Goal: Use online tool/utility: Utilize a website feature to perform a specific function

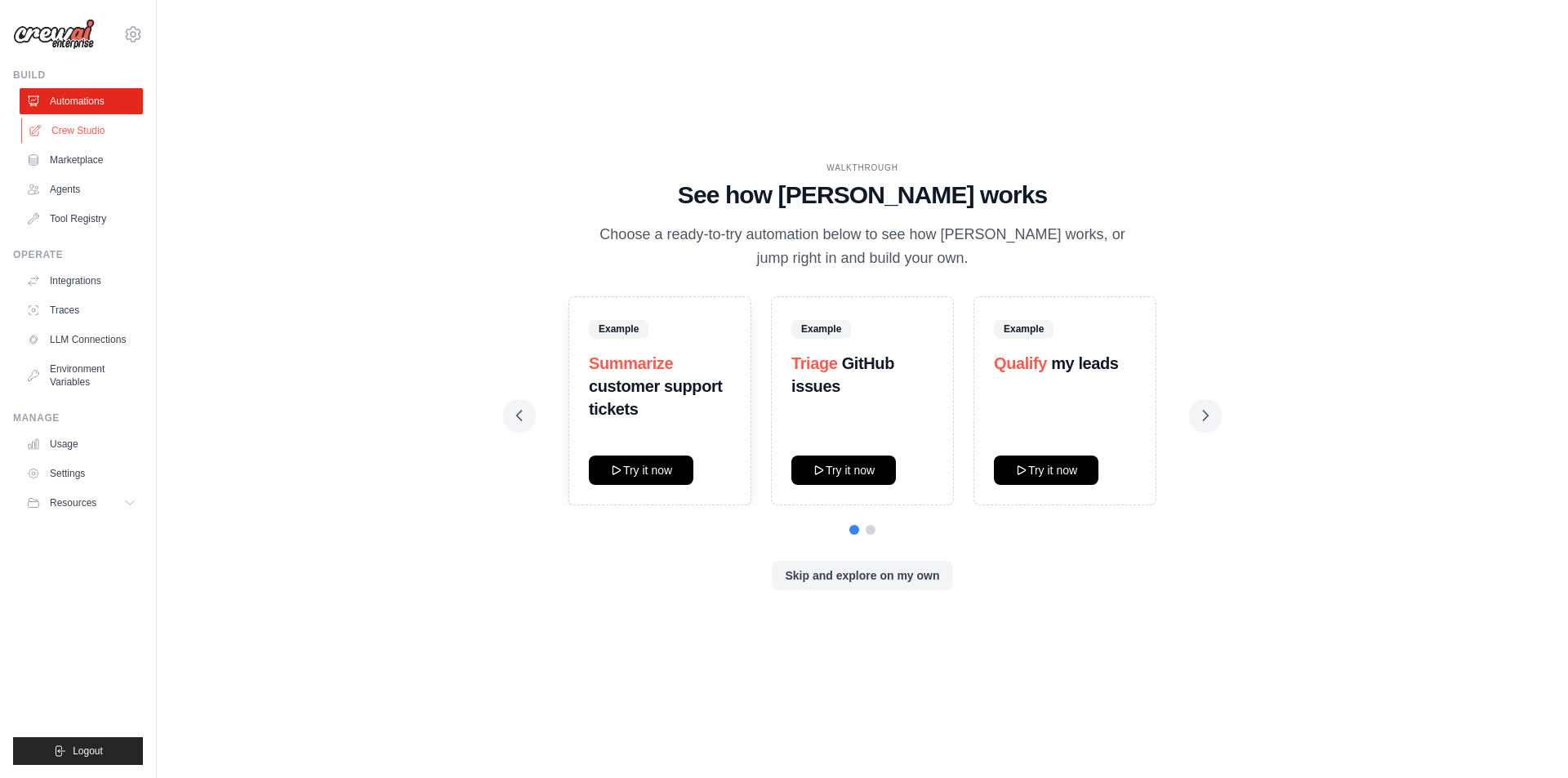
click at [64, 134] on link "Crew Studio" at bounding box center [83, 130] width 123 height 26
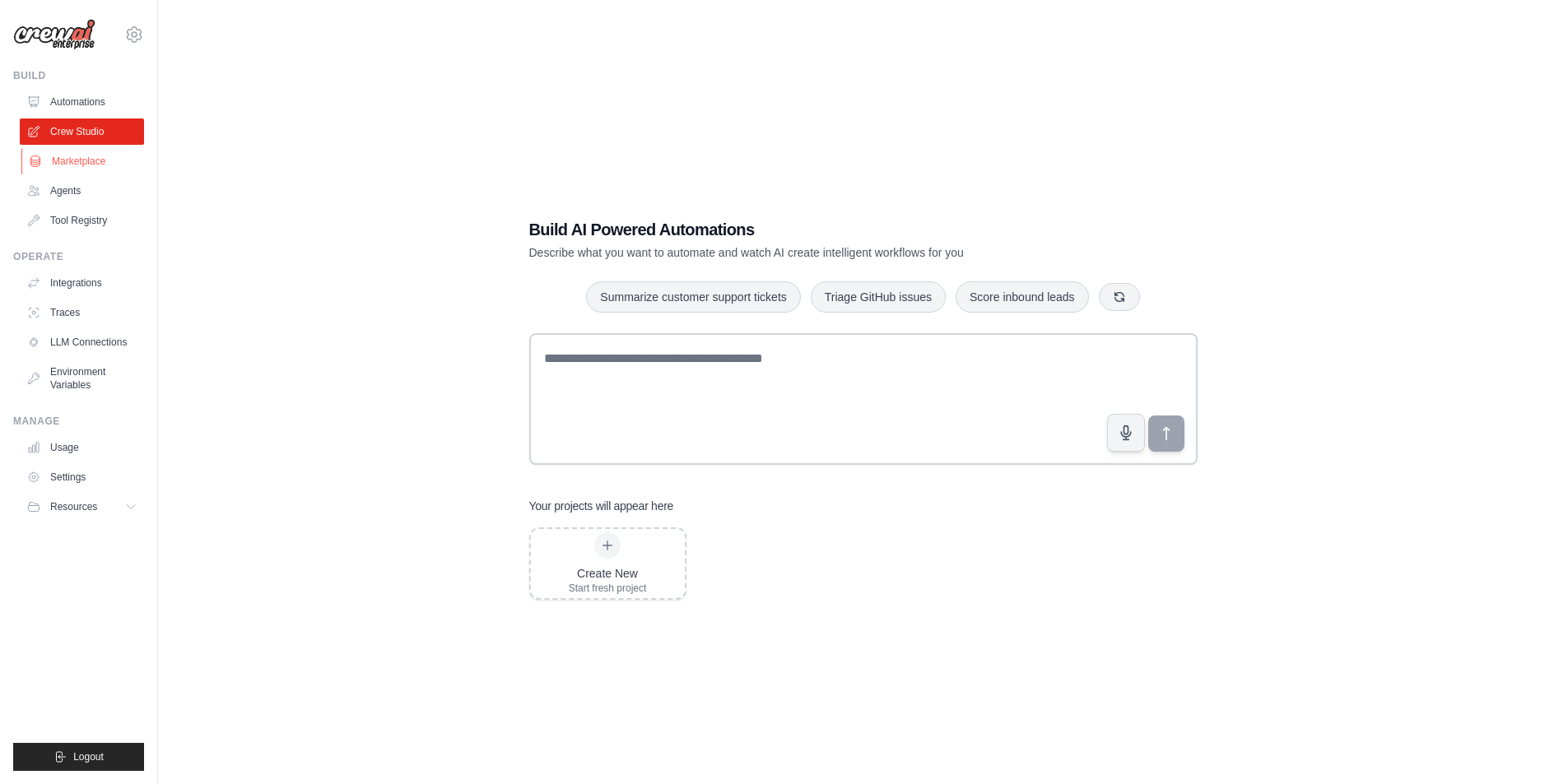
click at [72, 161] on link "Marketplace" at bounding box center [83, 161] width 124 height 27
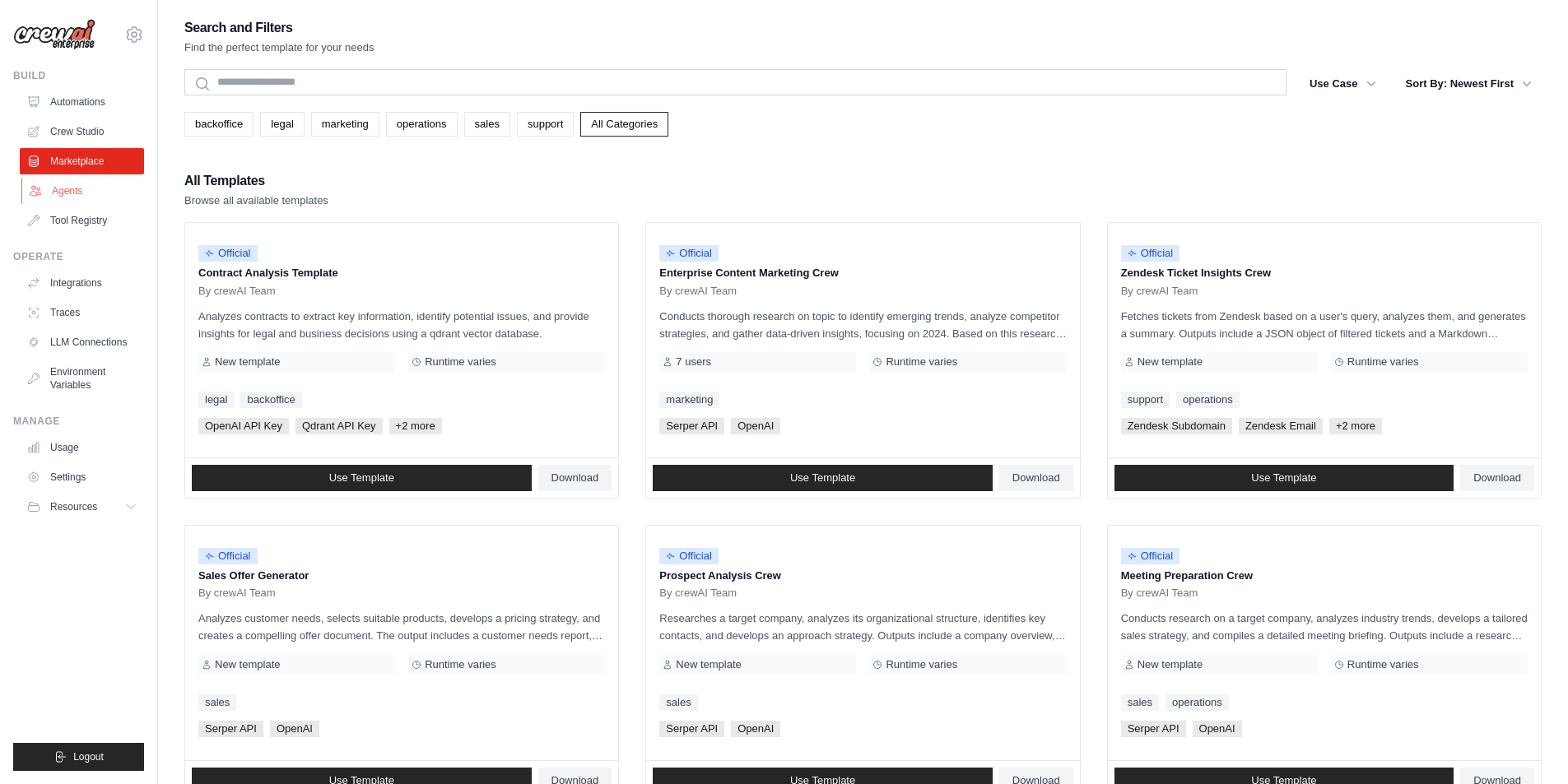
click at [77, 188] on link "Agents" at bounding box center [83, 190] width 124 height 27
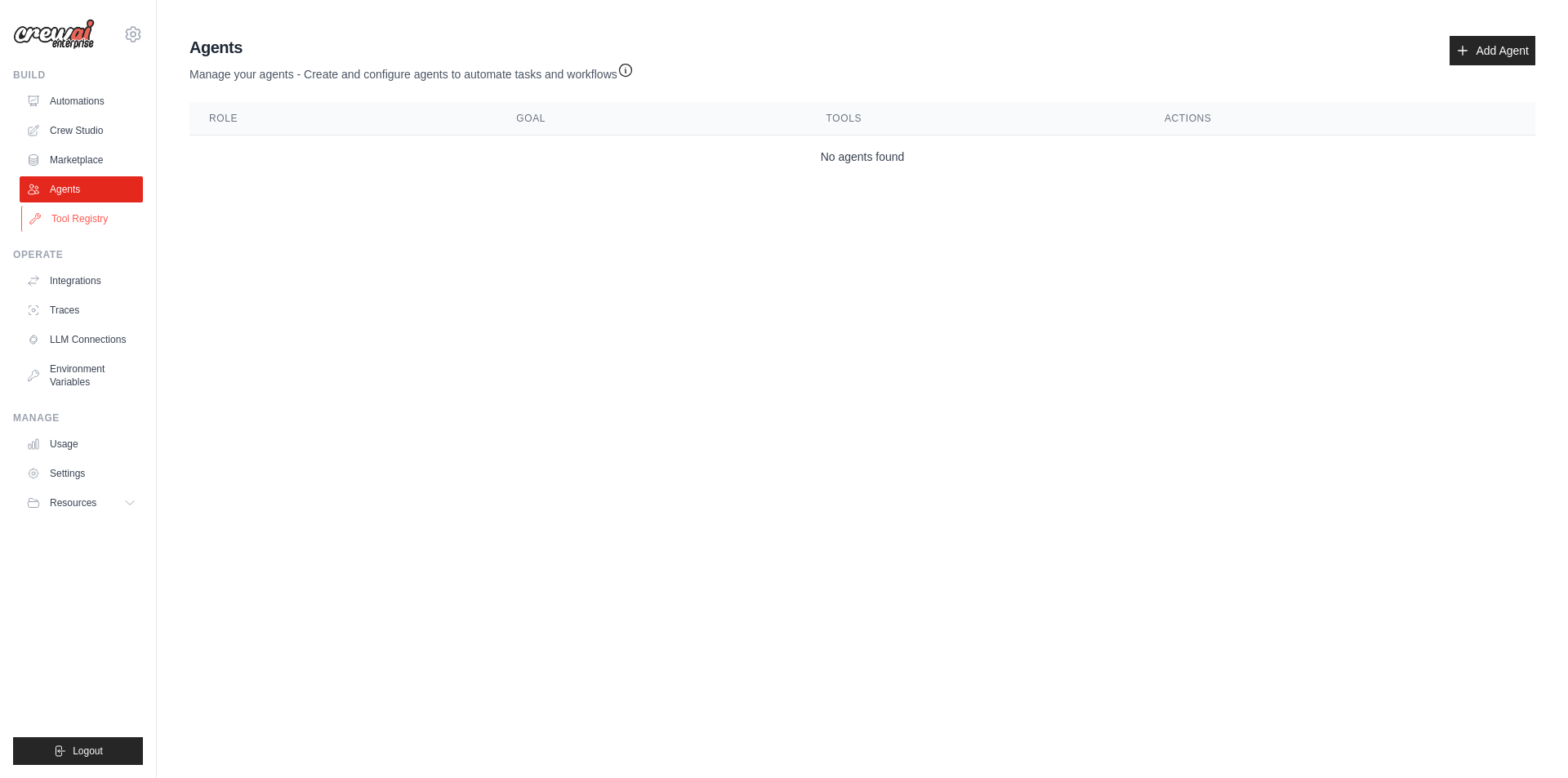
click at [83, 215] on link "Tool Registry" at bounding box center [83, 219] width 123 height 26
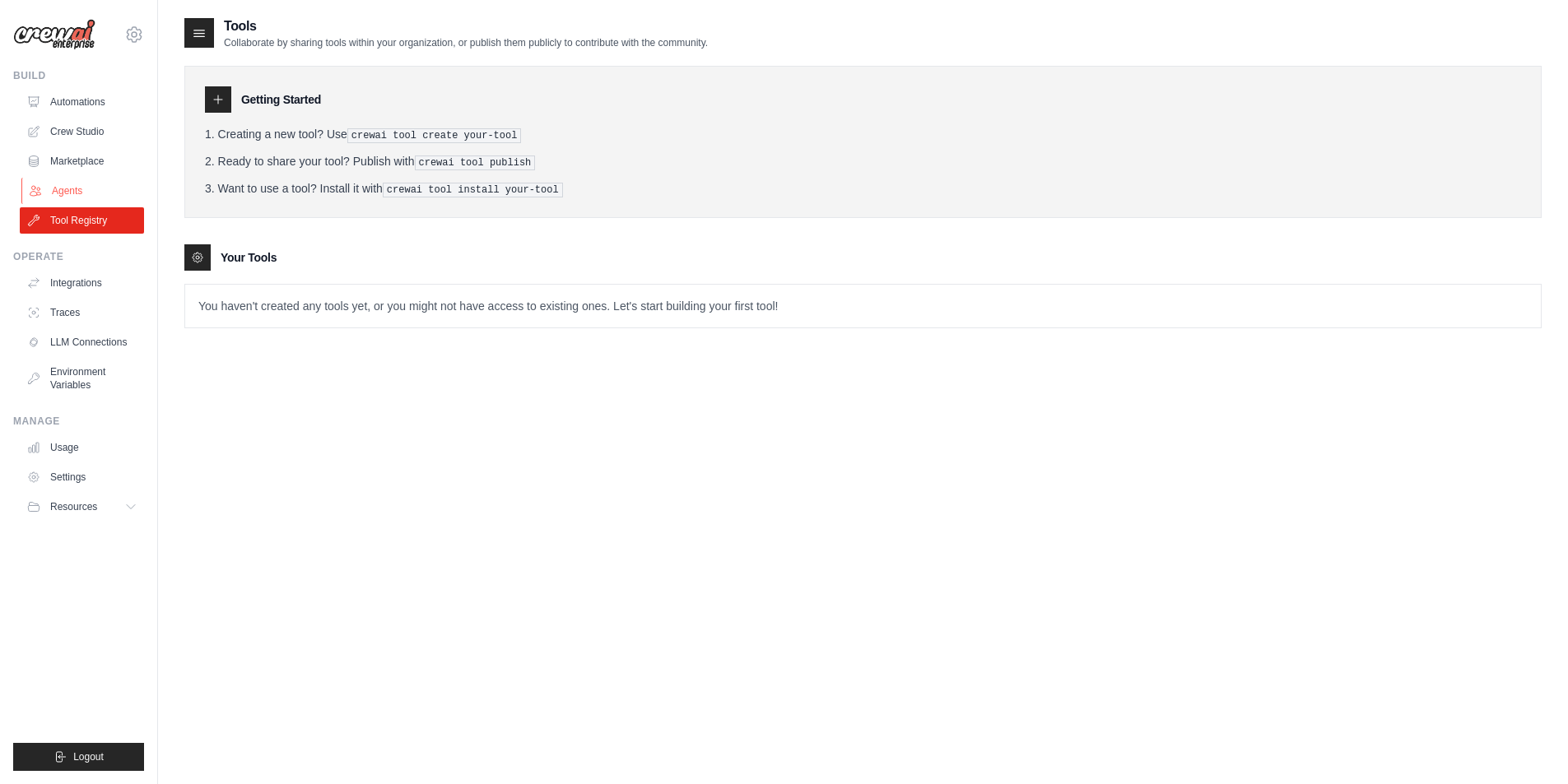
click at [77, 190] on link "Agents" at bounding box center [83, 190] width 124 height 27
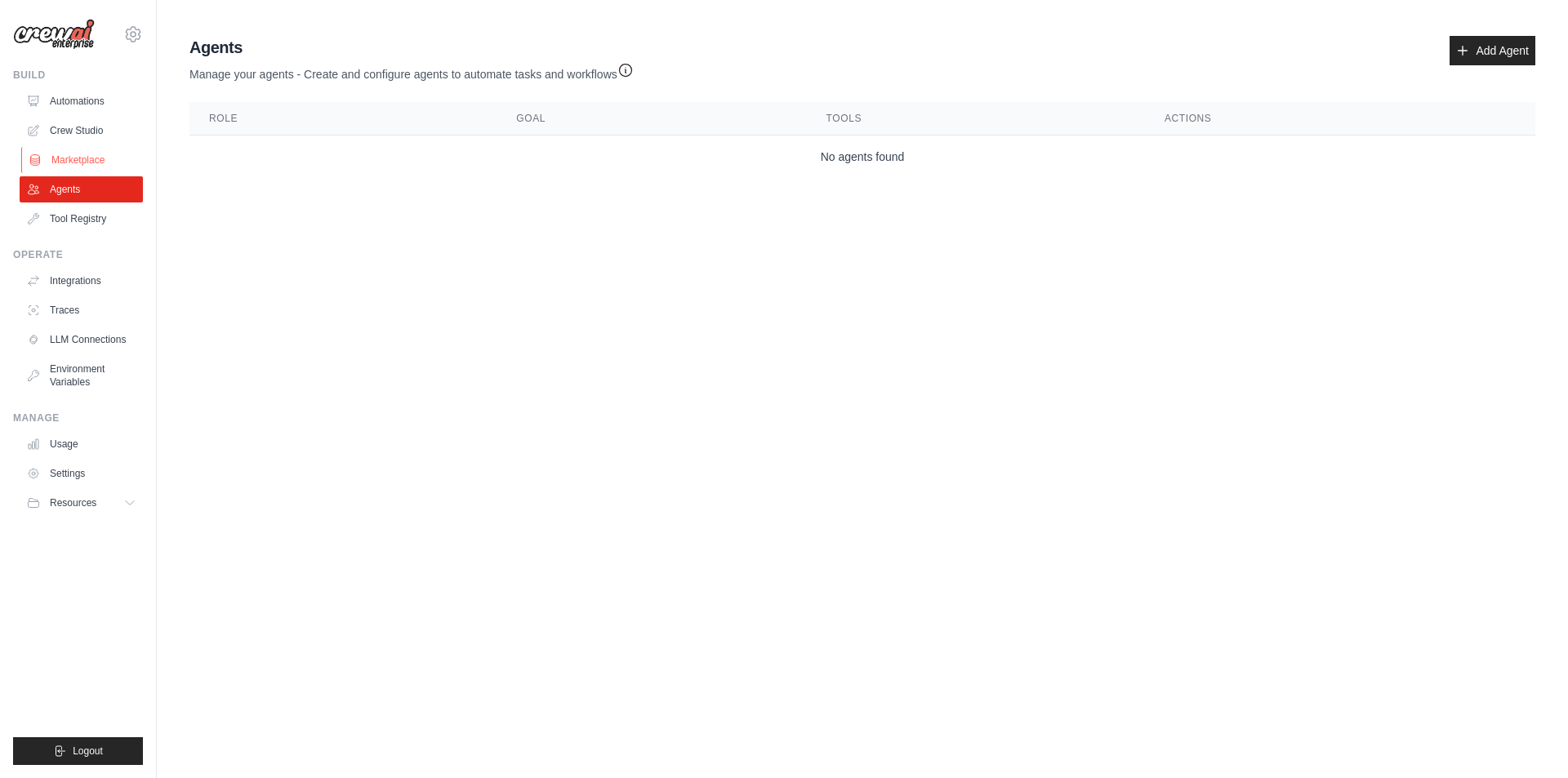
click at [77, 163] on link "Marketplace" at bounding box center [83, 160] width 123 height 26
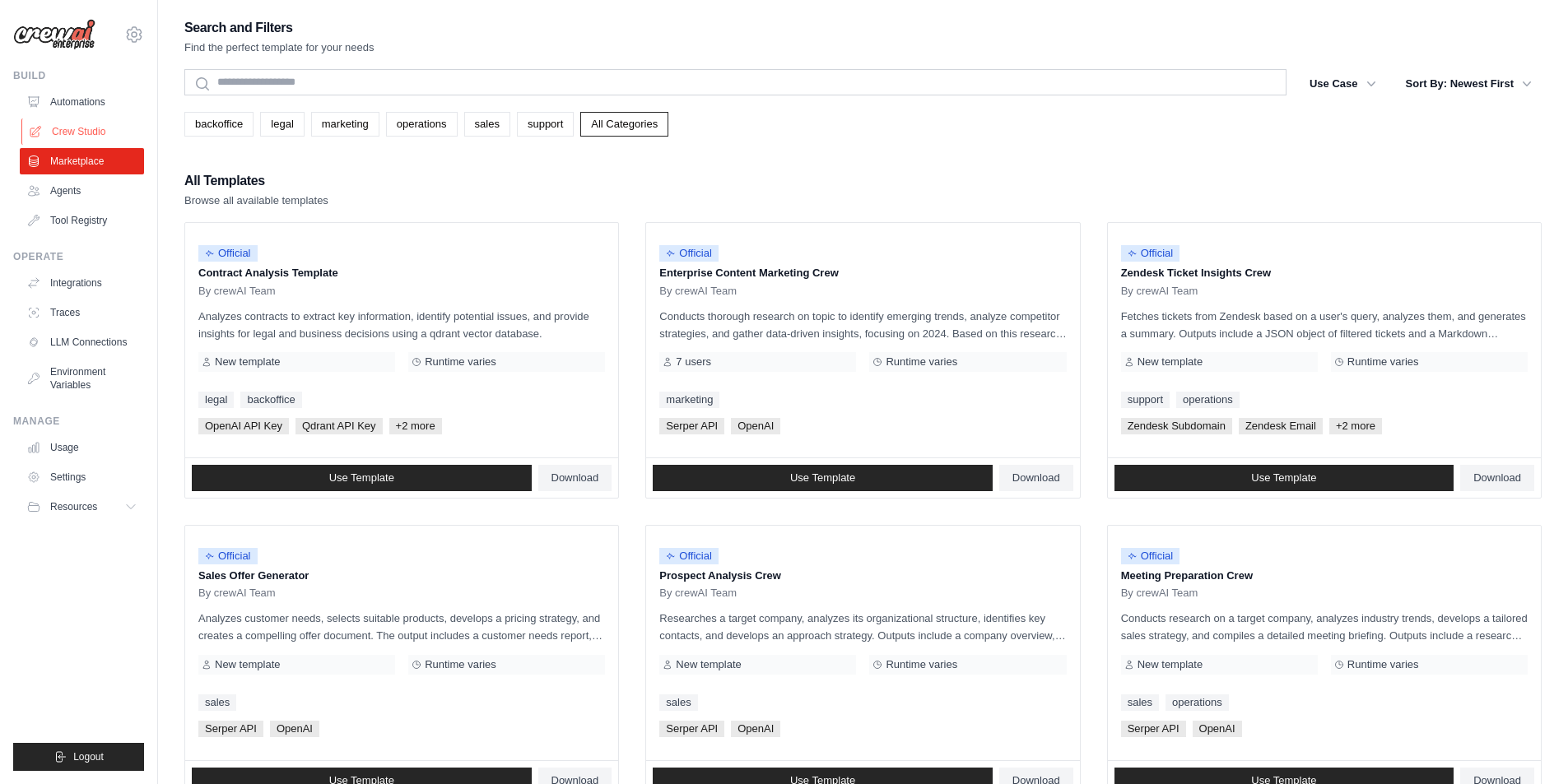
click at [82, 124] on link "Crew Studio" at bounding box center [83, 131] width 124 height 27
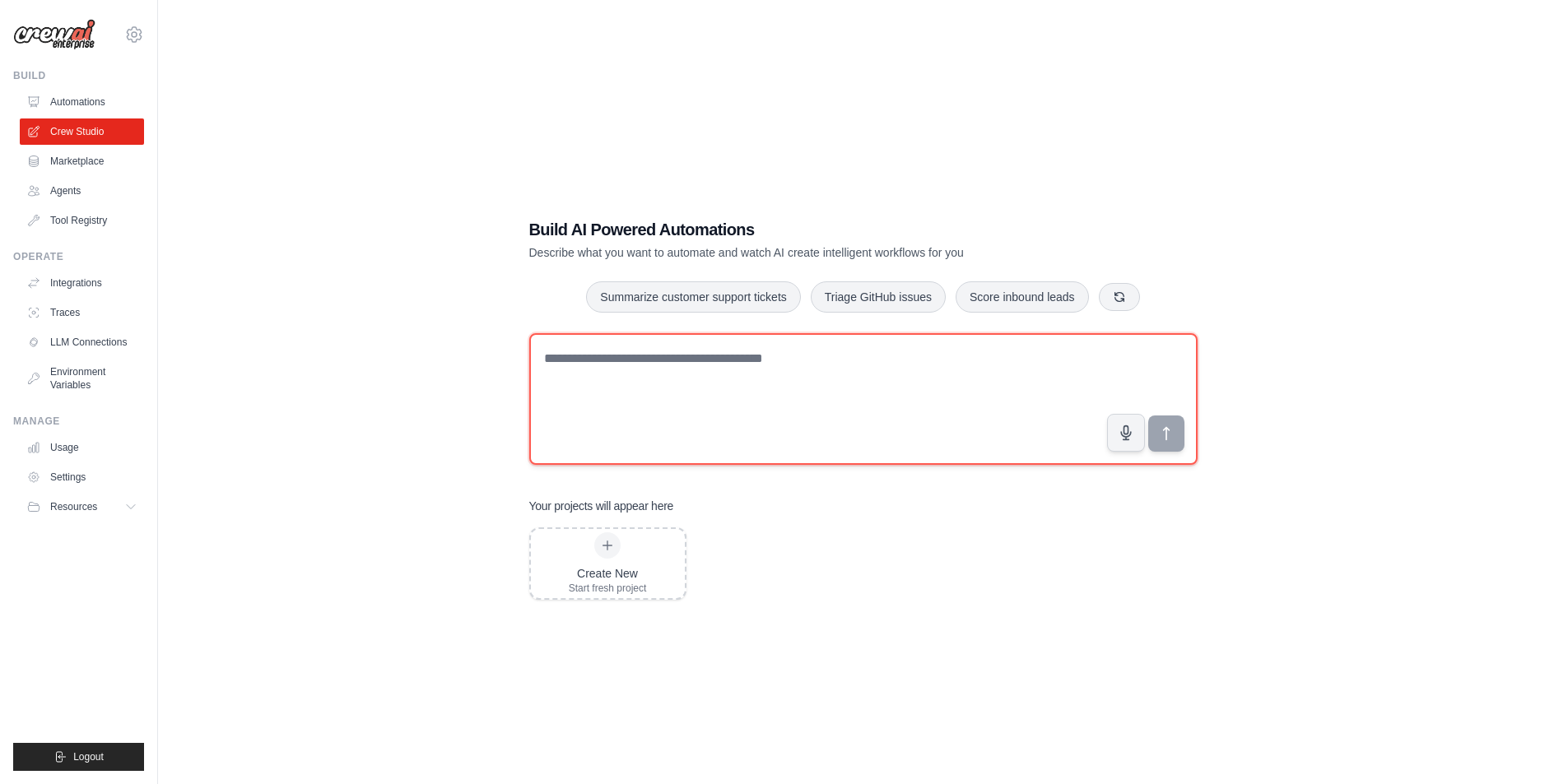
click at [657, 371] on textarea at bounding box center [863, 398] width 669 height 131
type textarea "*"
click at [989, 353] on textarea "**********" at bounding box center [863, 398] width 669 height 131
click at [989, 360] on textarea "**********" at bounding box center [863, 398] width 669 height 131
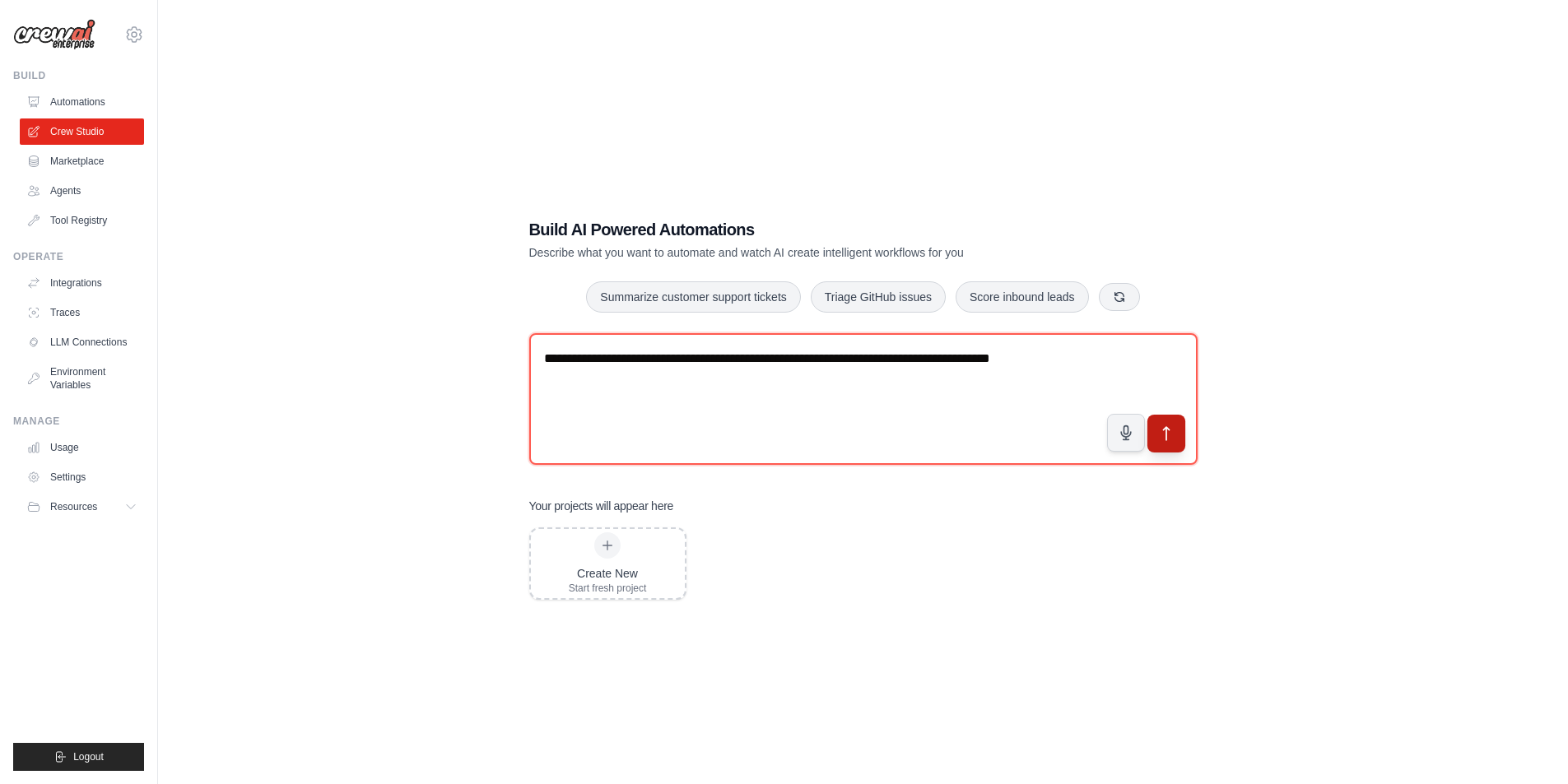
type textarea "**********"
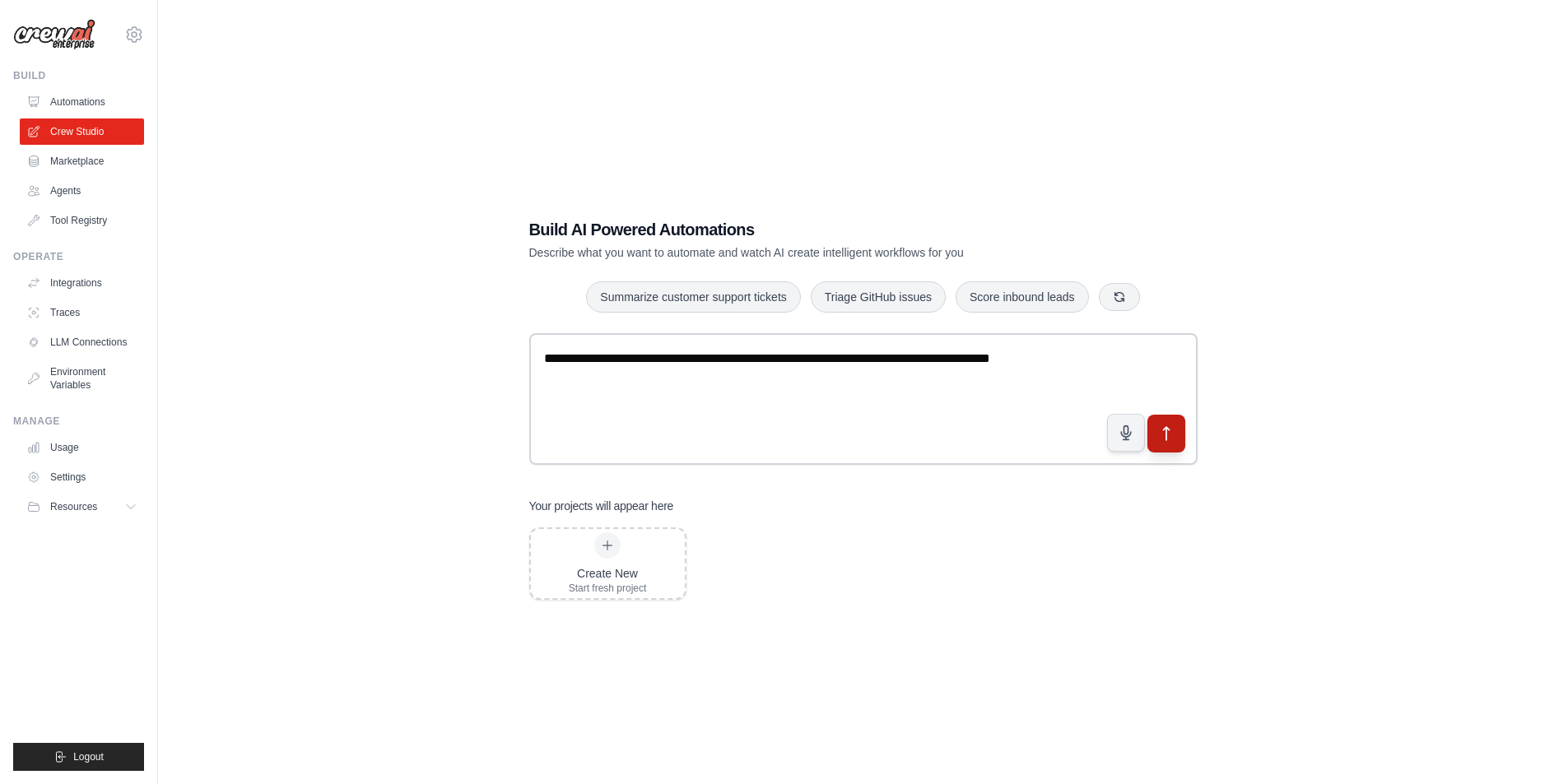
click at [1159, 426] on icon "submit" at bounding box center [1165, 433] width 17 height 17
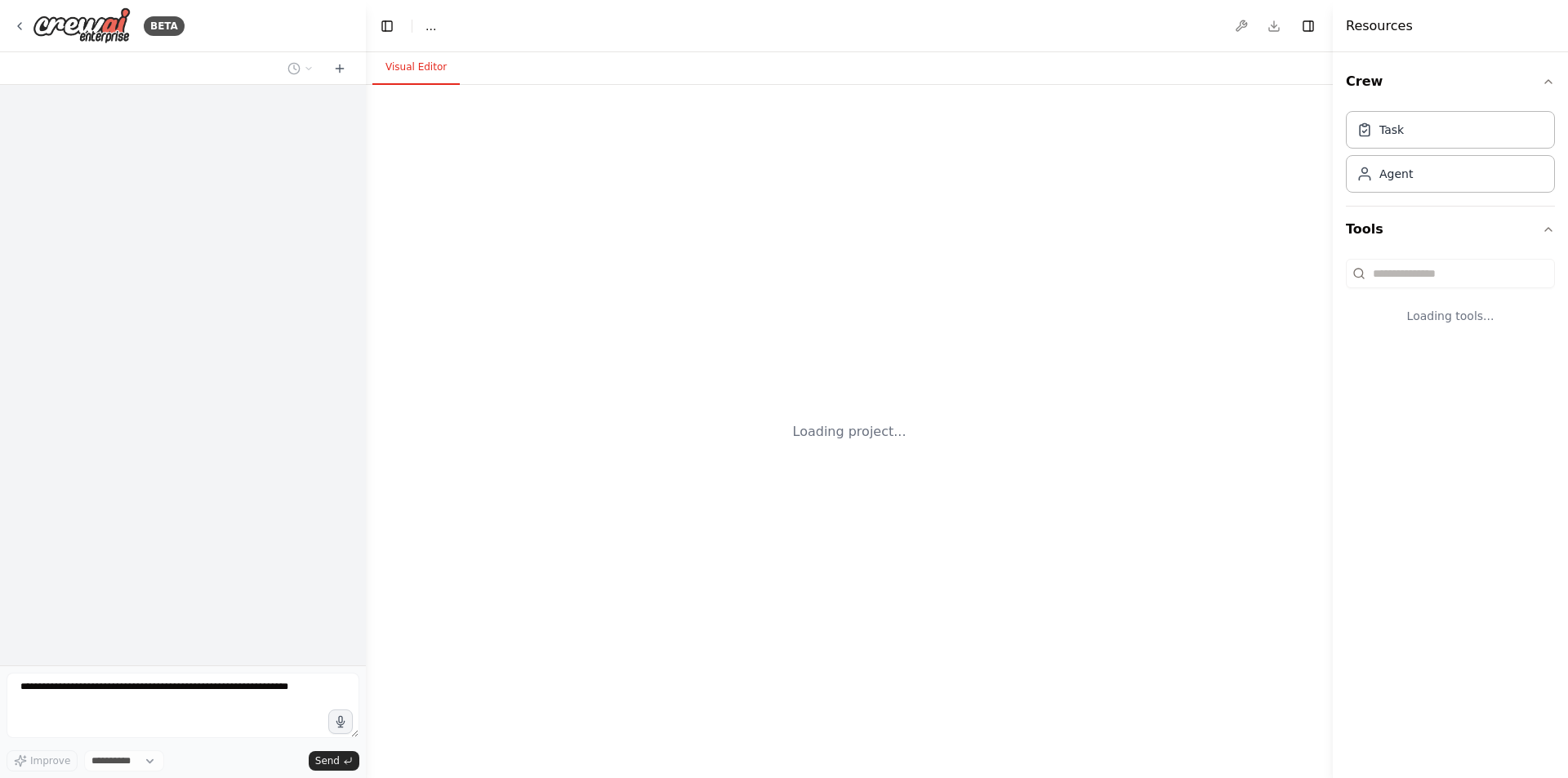
select select "****"
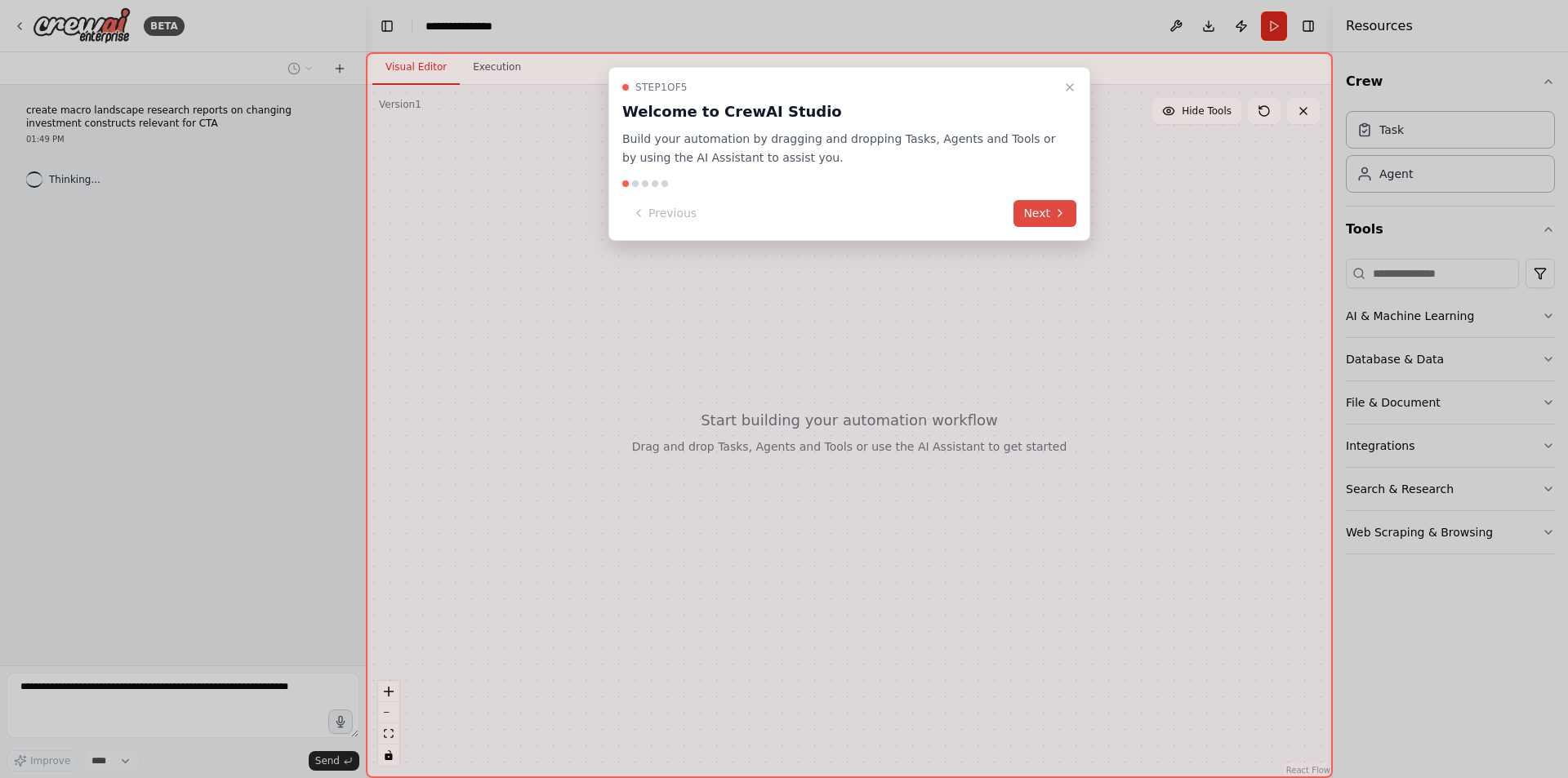
click at [1042, 212] on button "Next" at bounding box center [1045, 214] width 63 height 27
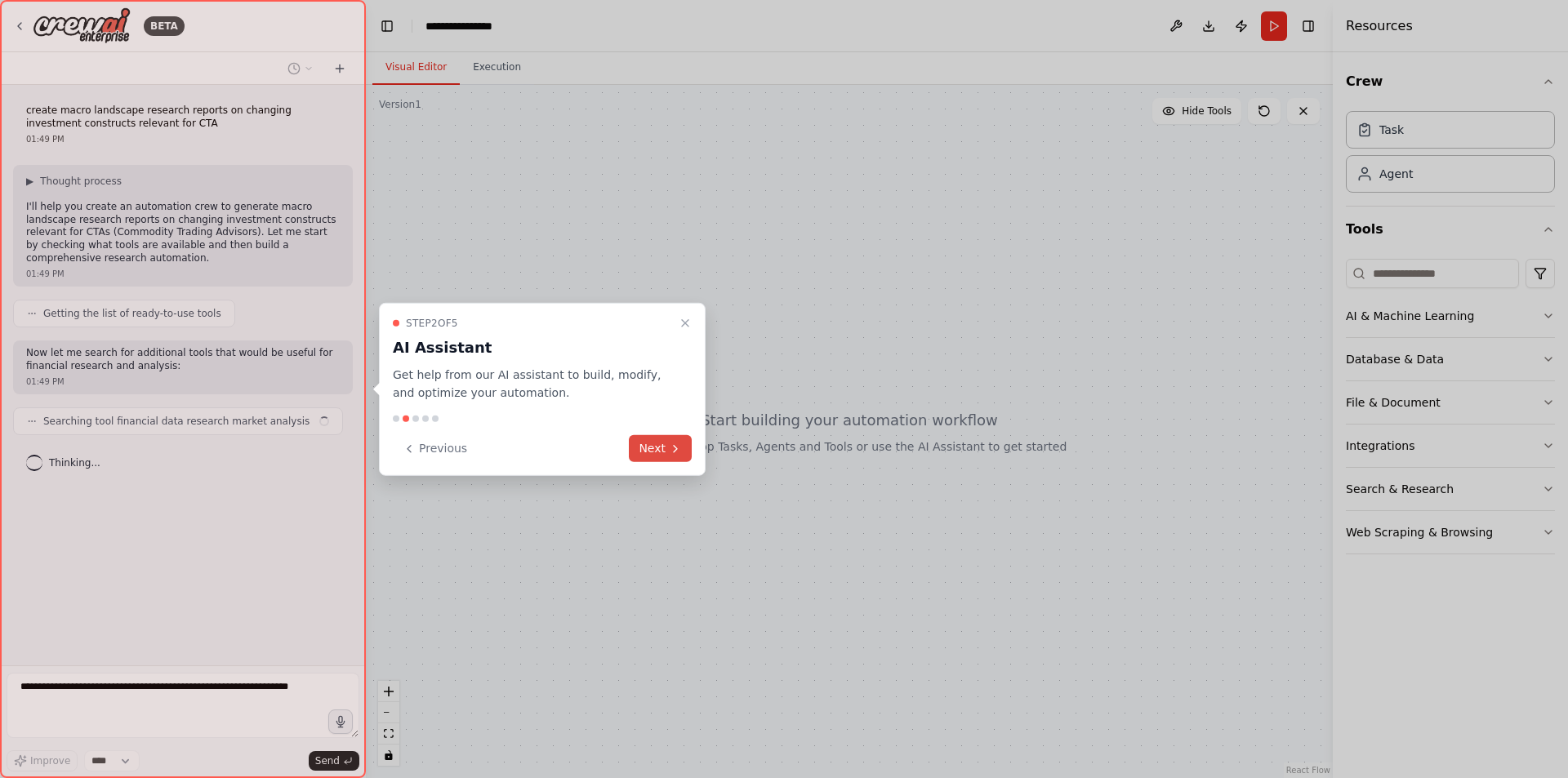
click at [662, 445] on button "Next" at bounding box center [660, 449] width 63 height 27
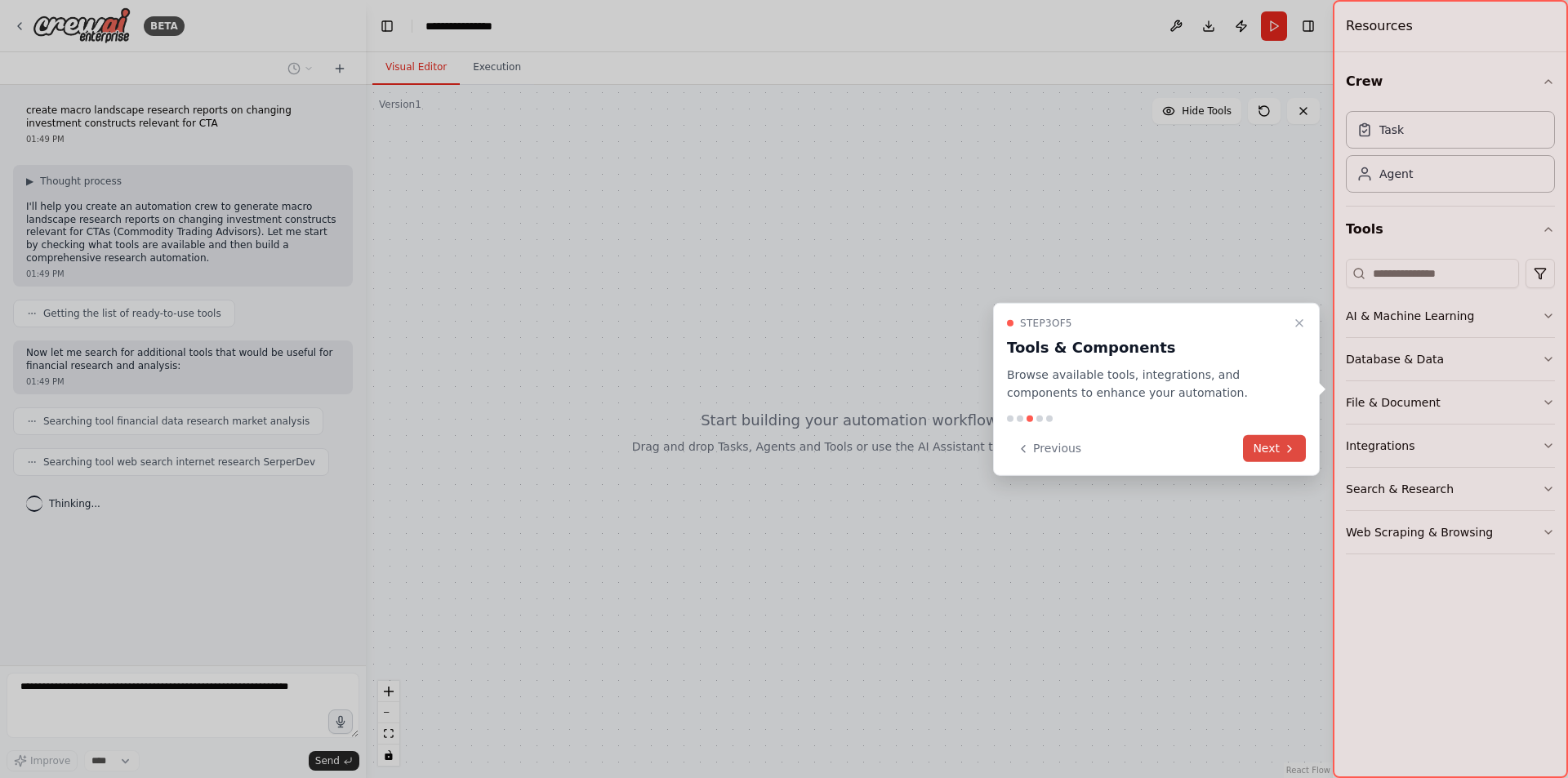
click at [1264, 443] on button "Next" at bounding box center [1274, 449] width 63 height 27
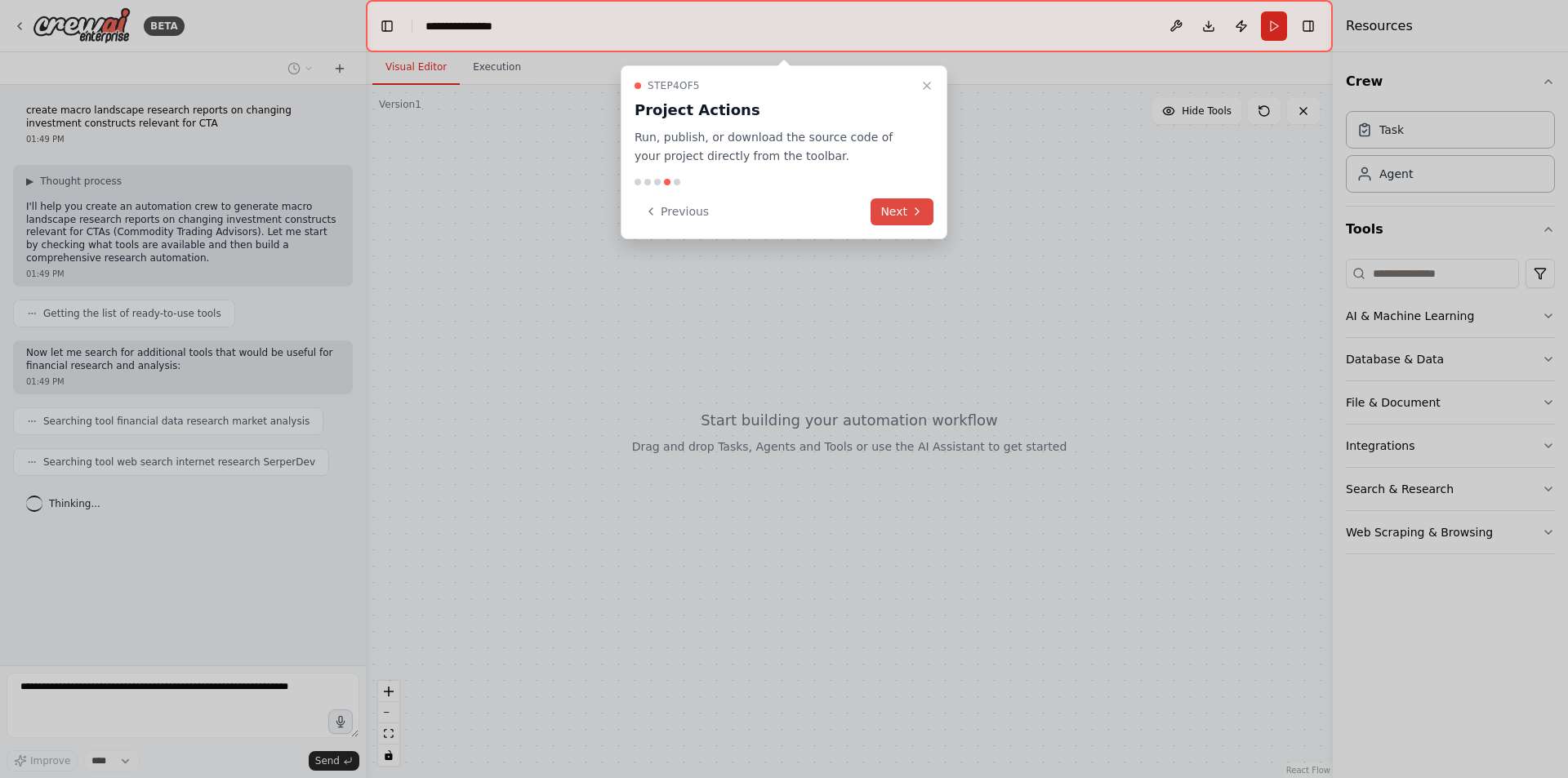
click at [913, 215] on icon at bounding box center [916, 211] width 13 height 13
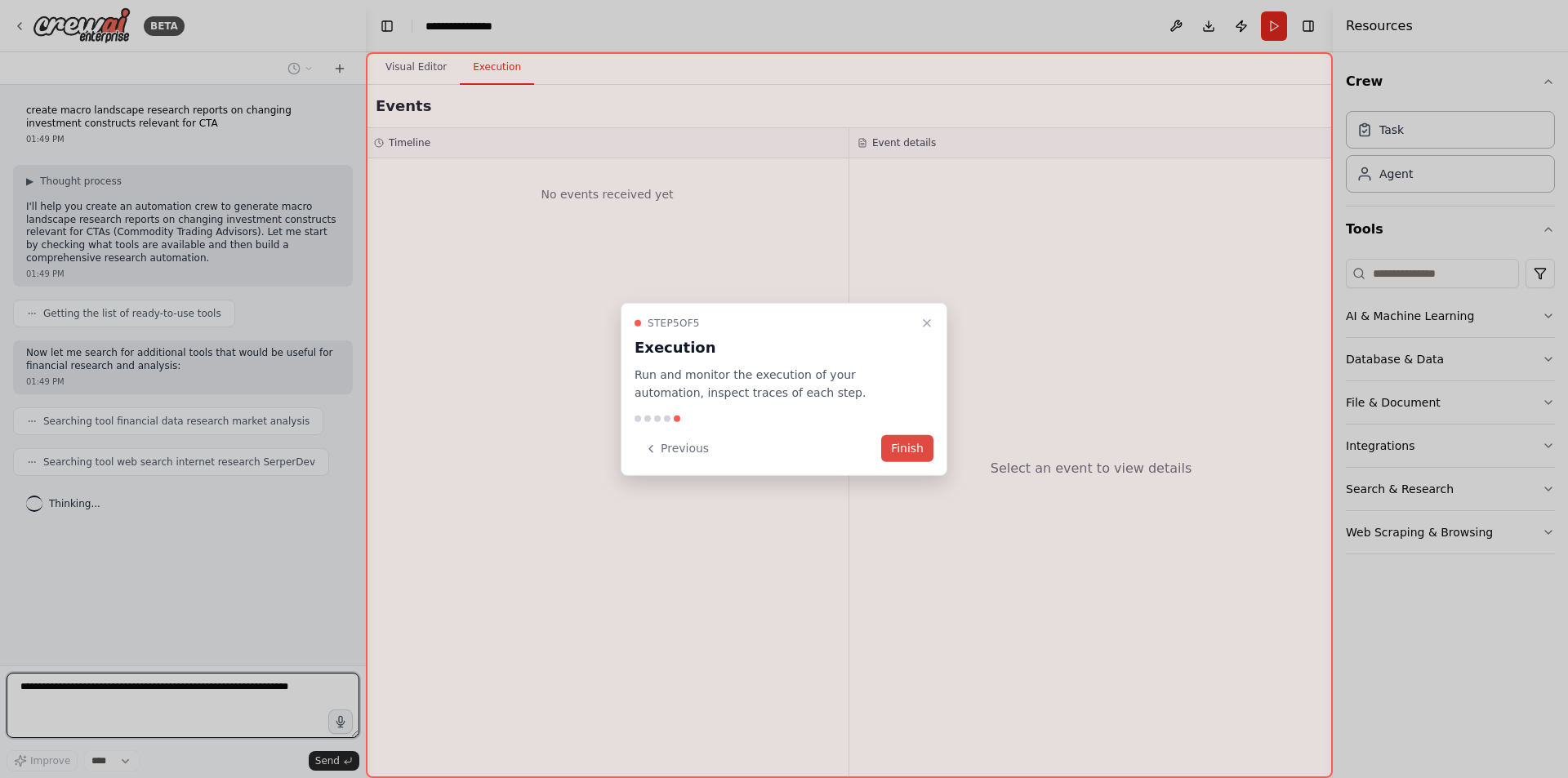
click at [905, 446] on button "Finish" at bounding box center [907, 449] width 52 height 27
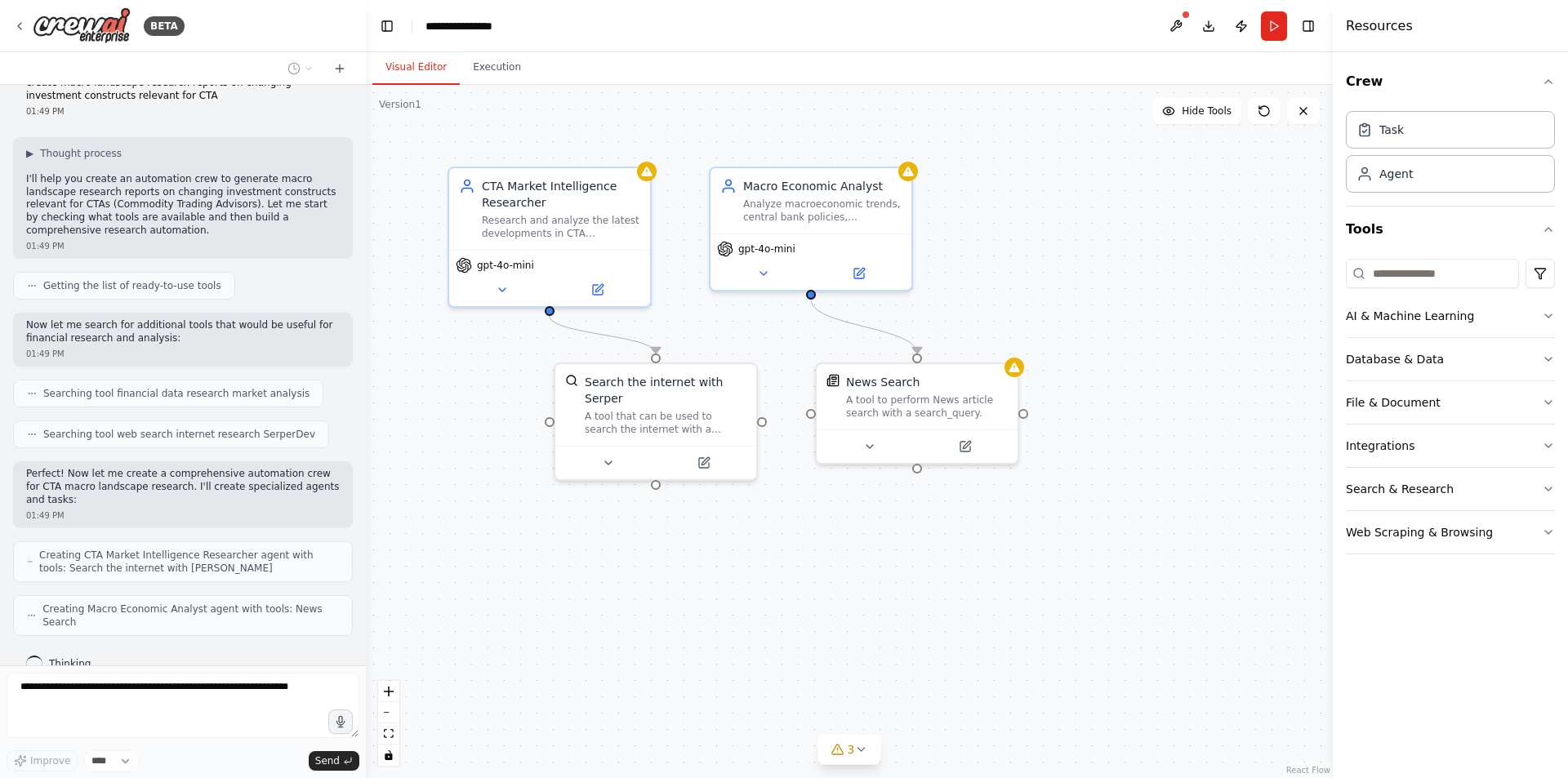
scroll to position [14, 0]
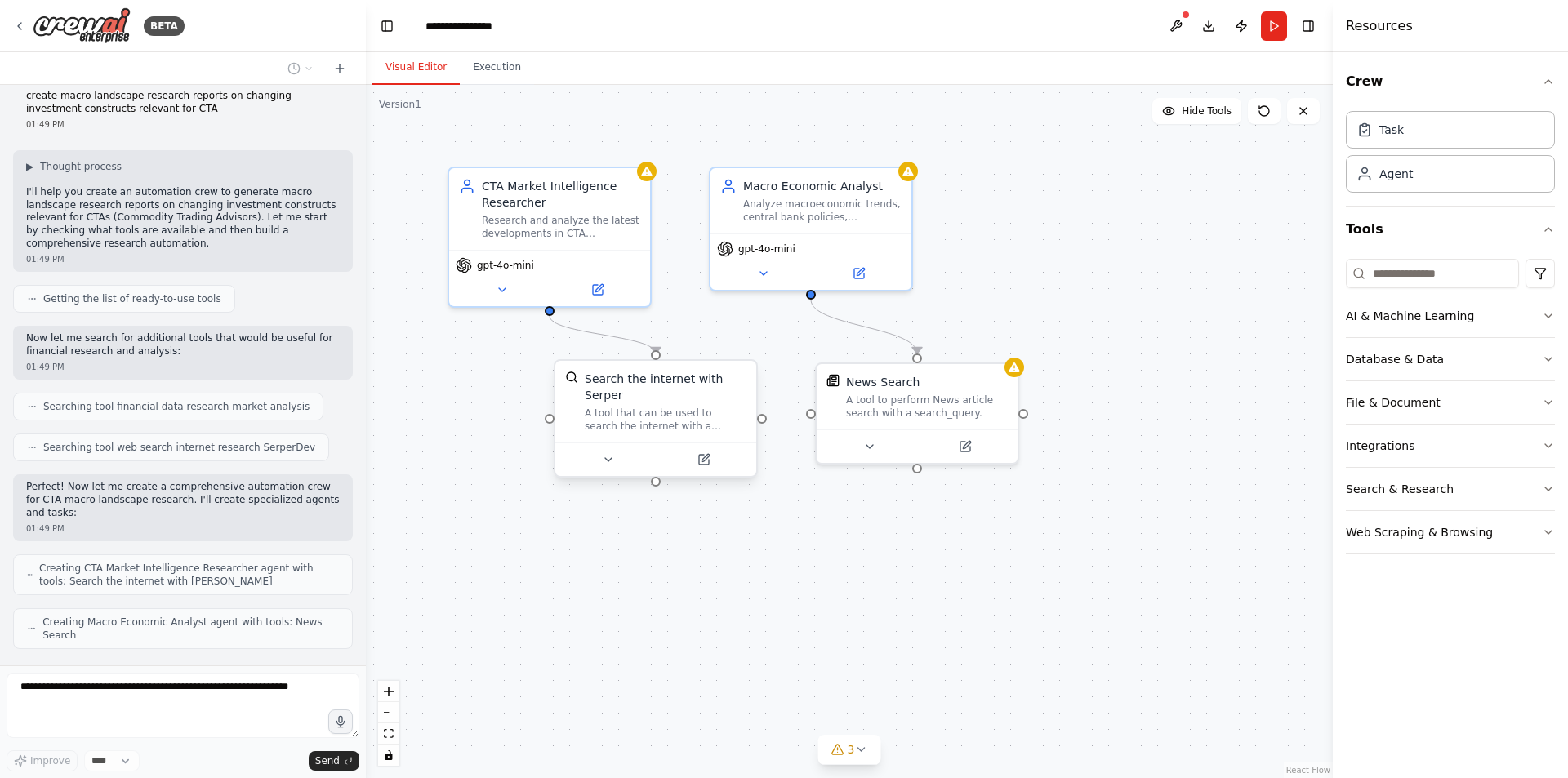
click at [681, 406] on div "A tool that can be used to search the internet with a search_query. Supports di…" at bounding box center [666, 419] width 162 height 26
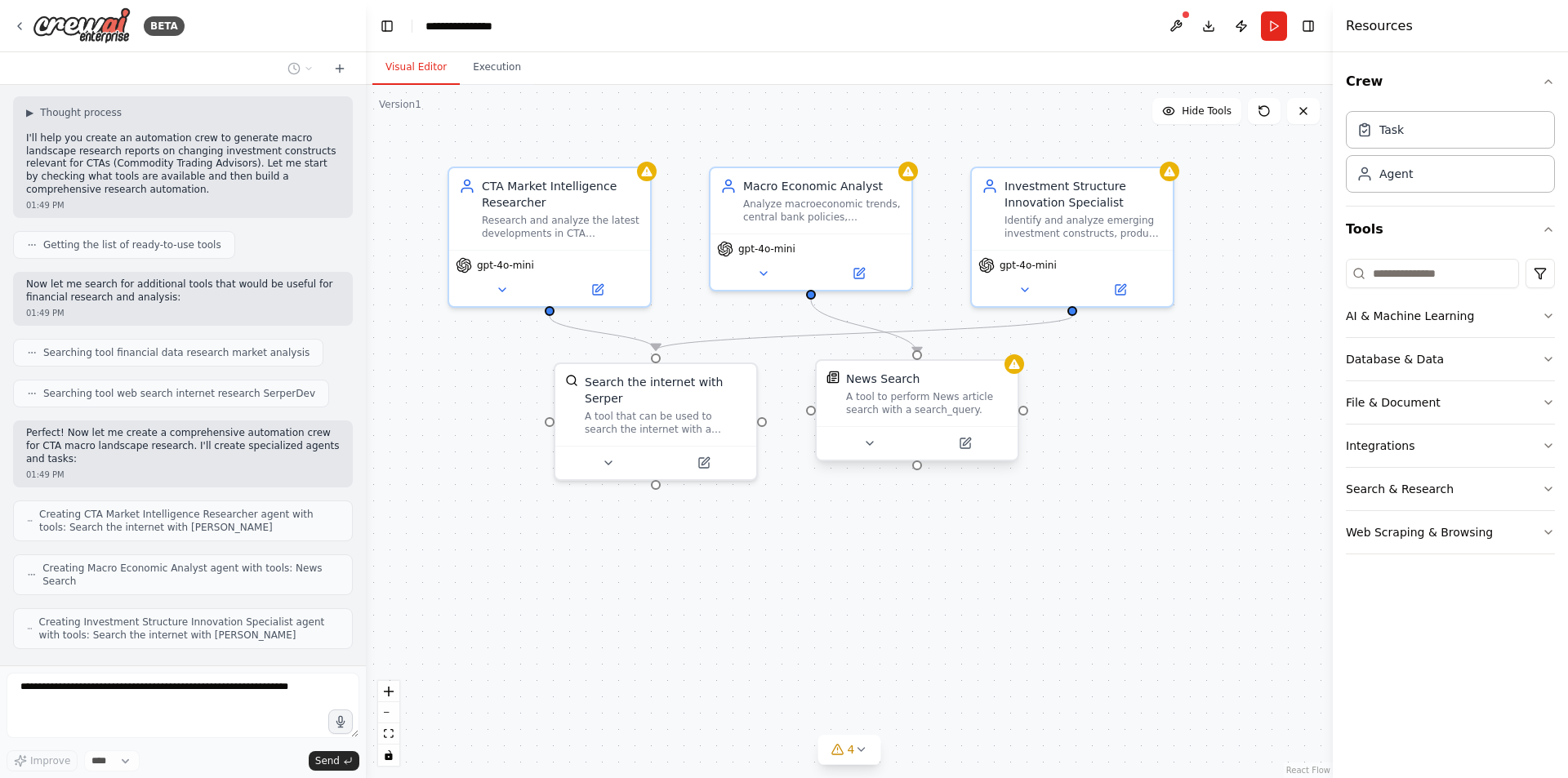
click at [920, 392] on div "A tool to perform News article search with a search_query." at bounding box center [927, 403] width 162 height 26
click at [678, 406] on div "A tool that can be used to search the internet with a search_query. Supports di…" at bounding box center [666, 419] width 162 height 26
click at [827, 208] on div "Analyze macroeconomic trends, central bank policies, geopolitical events, and m…" at bounding box center [823, 207] width 158 height 26
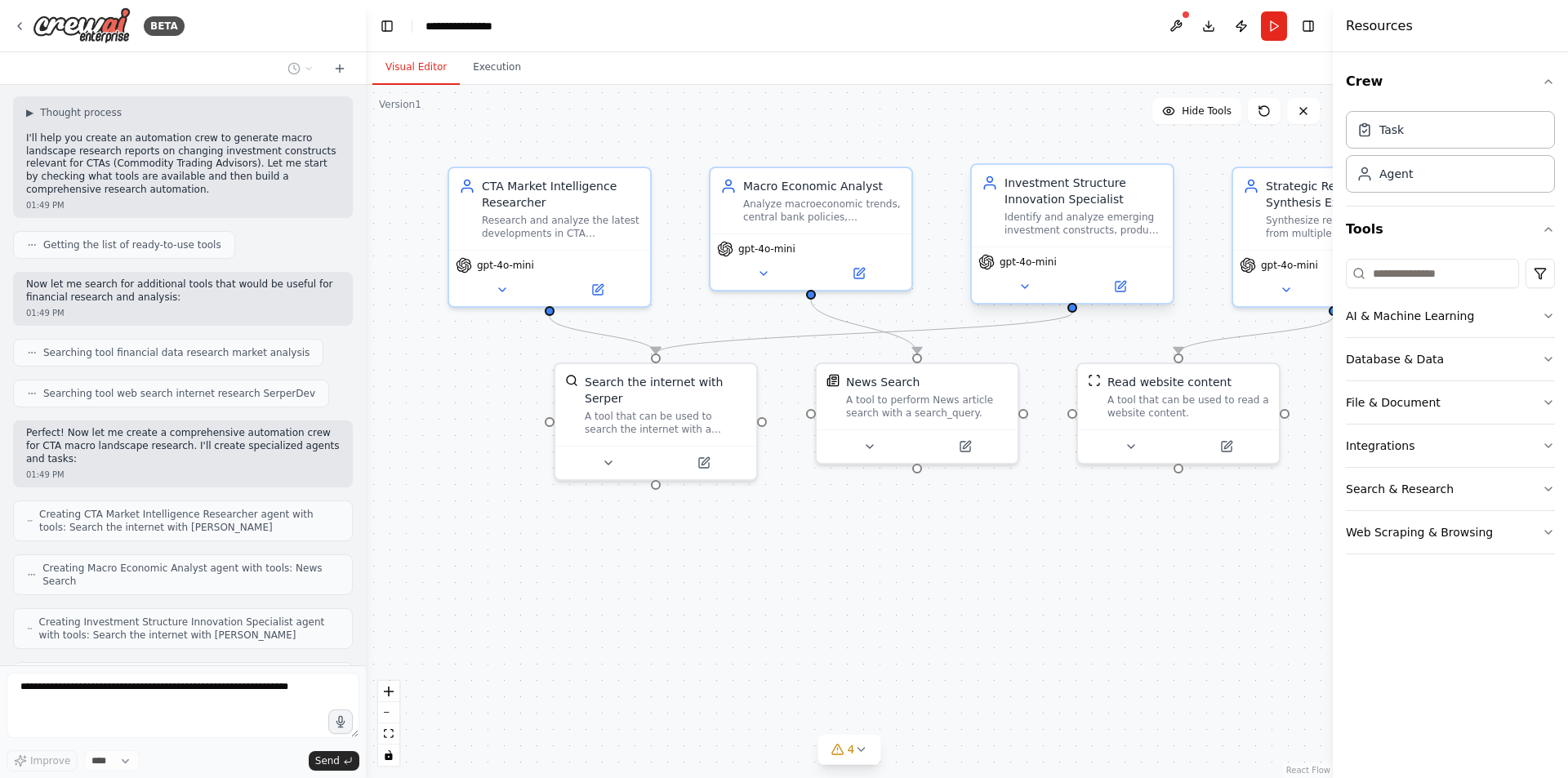
scroll to position [123, 0]
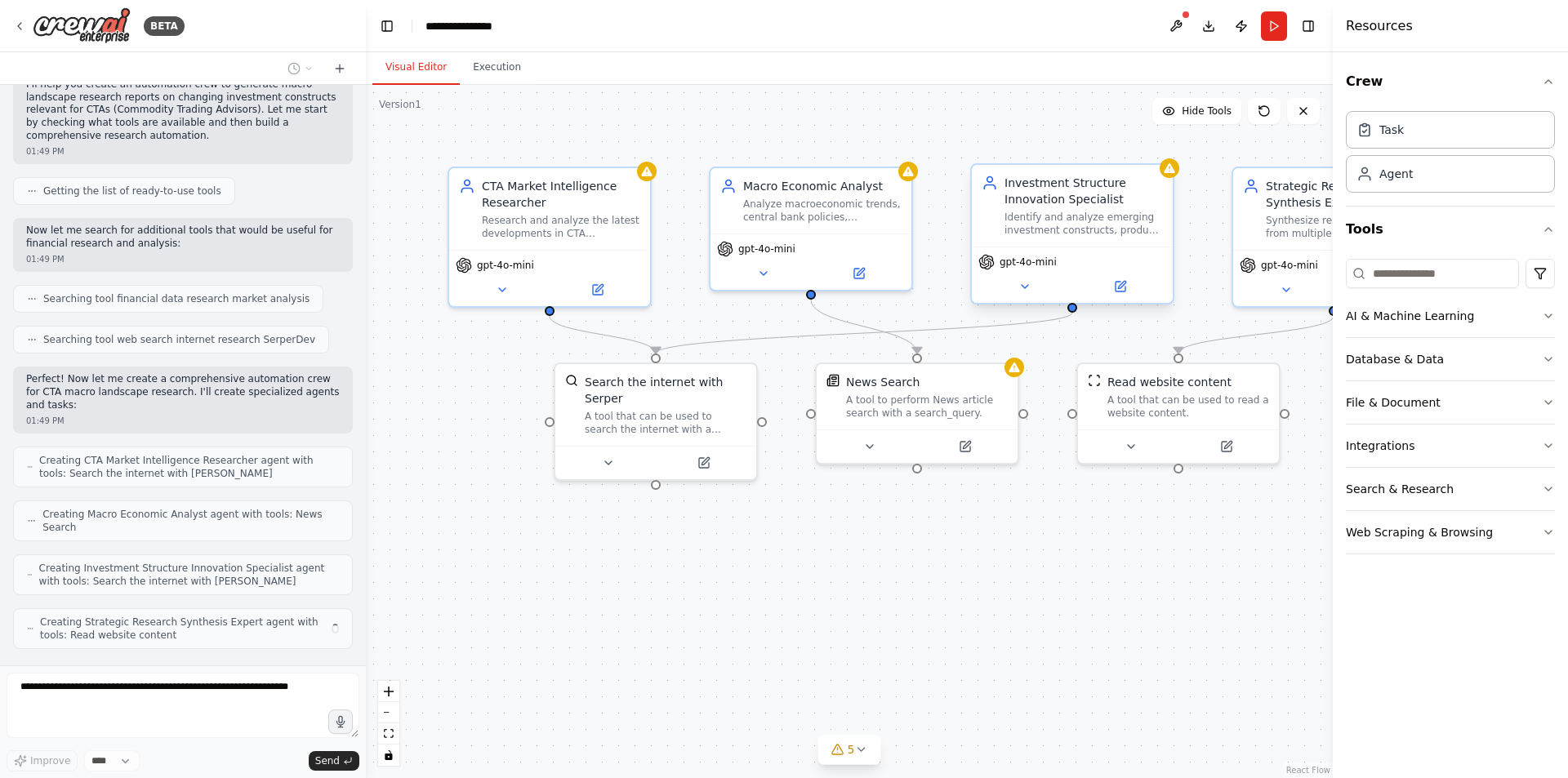
click at [1058, 225] on div "Identify and analyze emerging investment constructs, product innovations, fee s…" at bounding box center [1083, 223] width 158 height 26
click at [1163, 389] on div "Read website content A tool that can be used to read a website content." at bounding box center [1188, 393] width 162 height 46
click at [1289, 212] on div "Synthesize research findings from multiple analysts into comprehensive, actiona…" at bounding box center [1345, 223] width 158 height 26
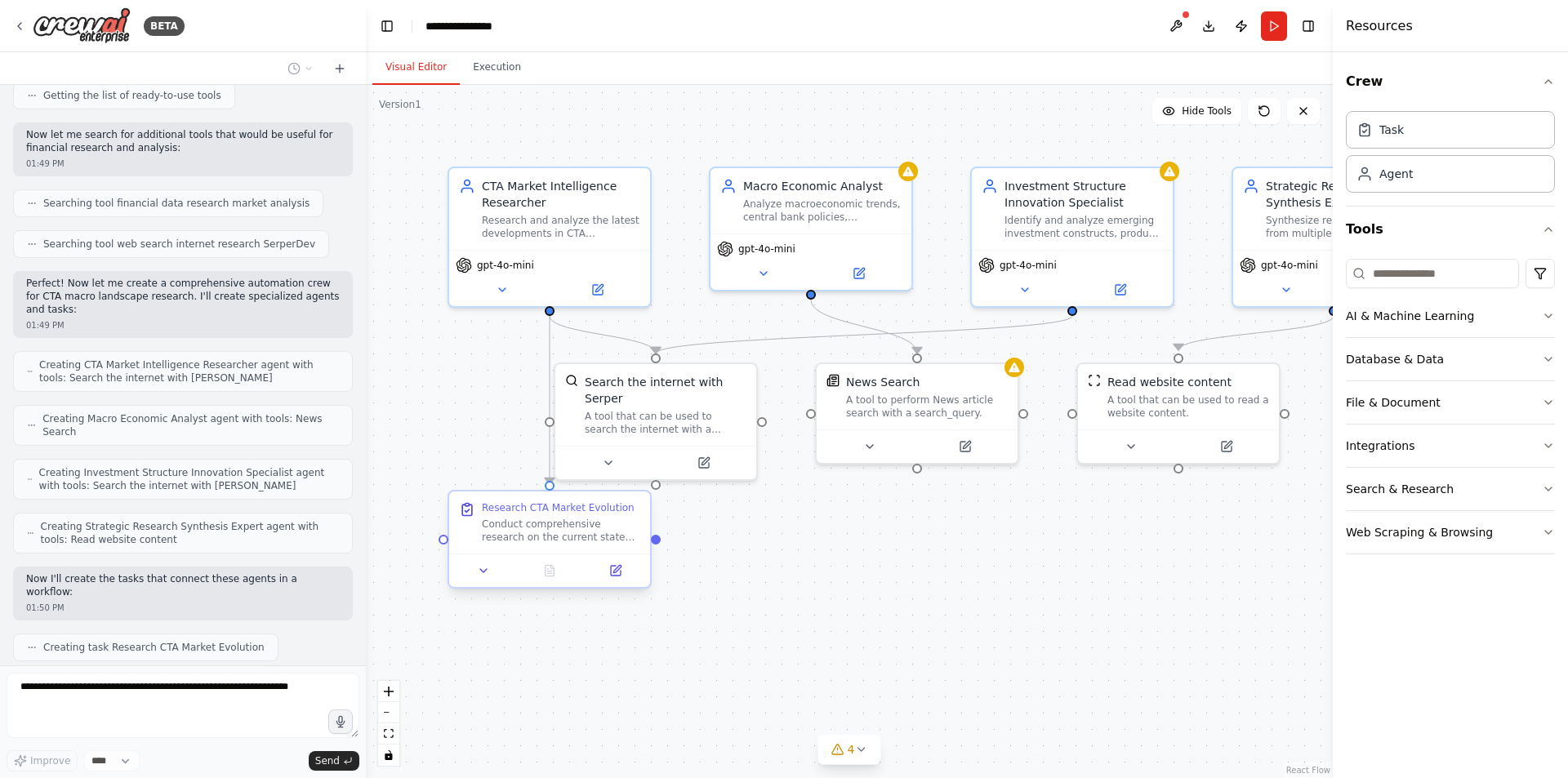
scroll to position [259, 0]
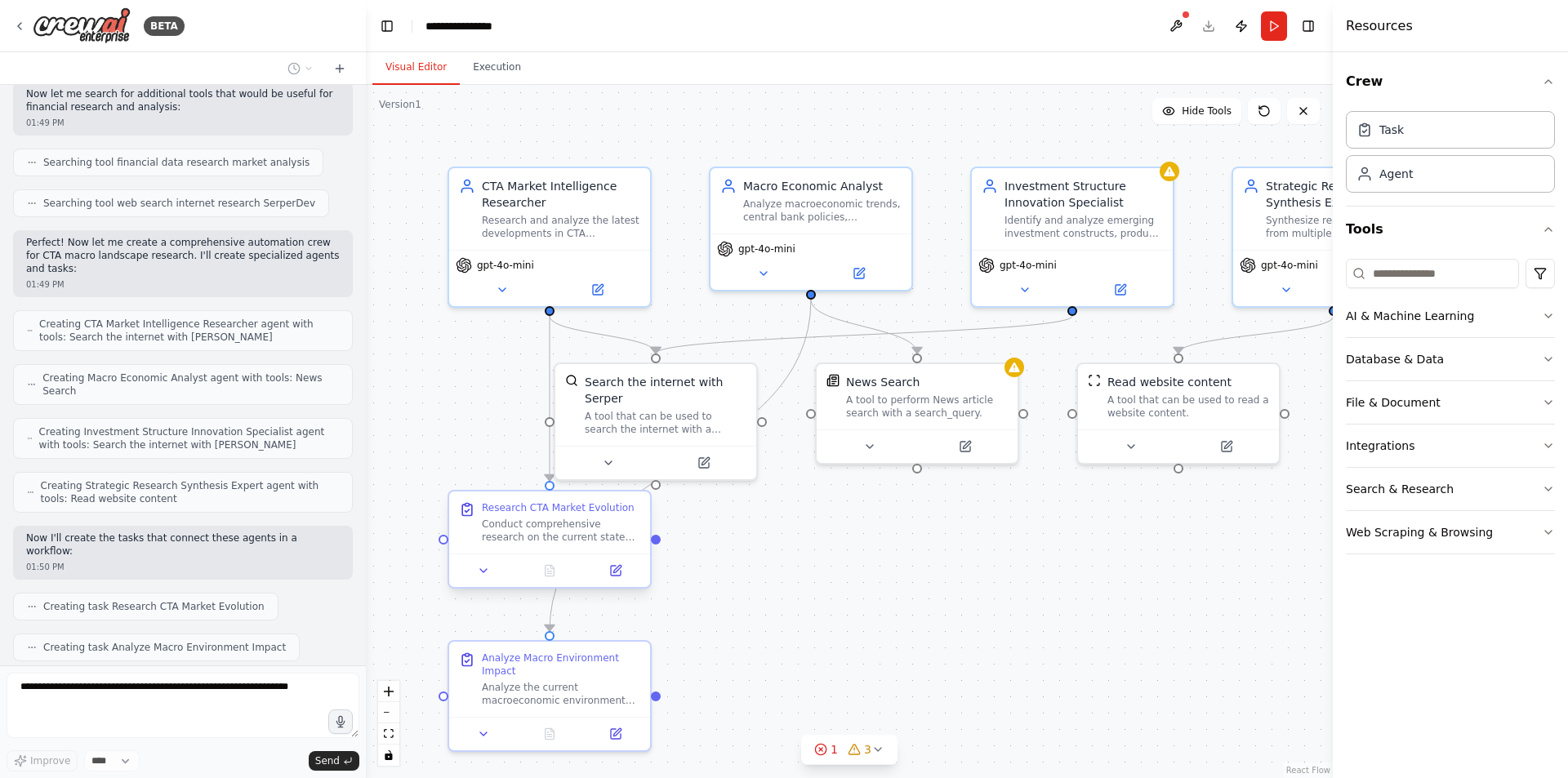
click at [608, 537] on div "Conduct comprehensive research on the current state and recent evolution of the…" at bounding box center [561, 530] width 158 height 26
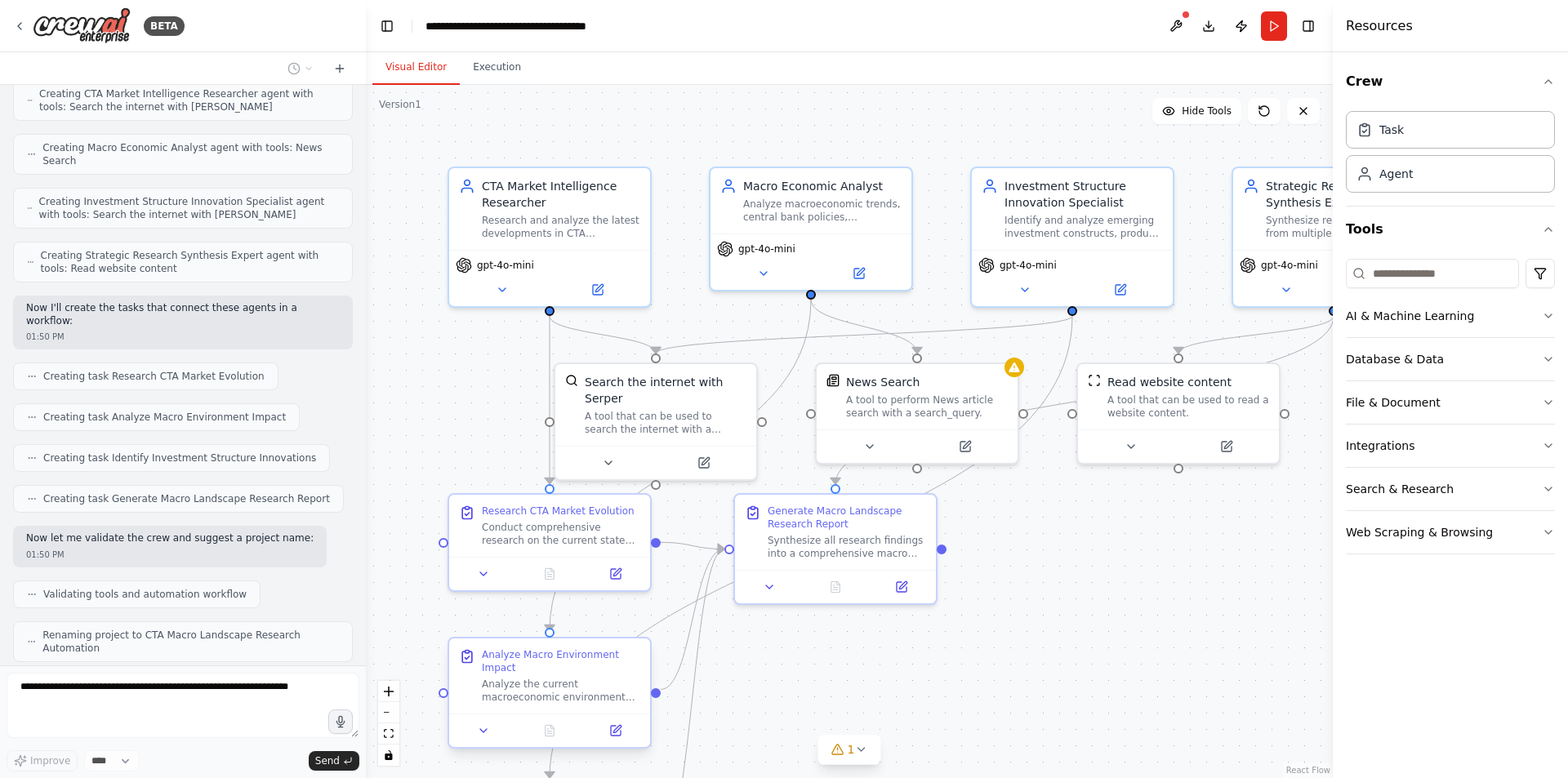
scroll to position [476, 0]
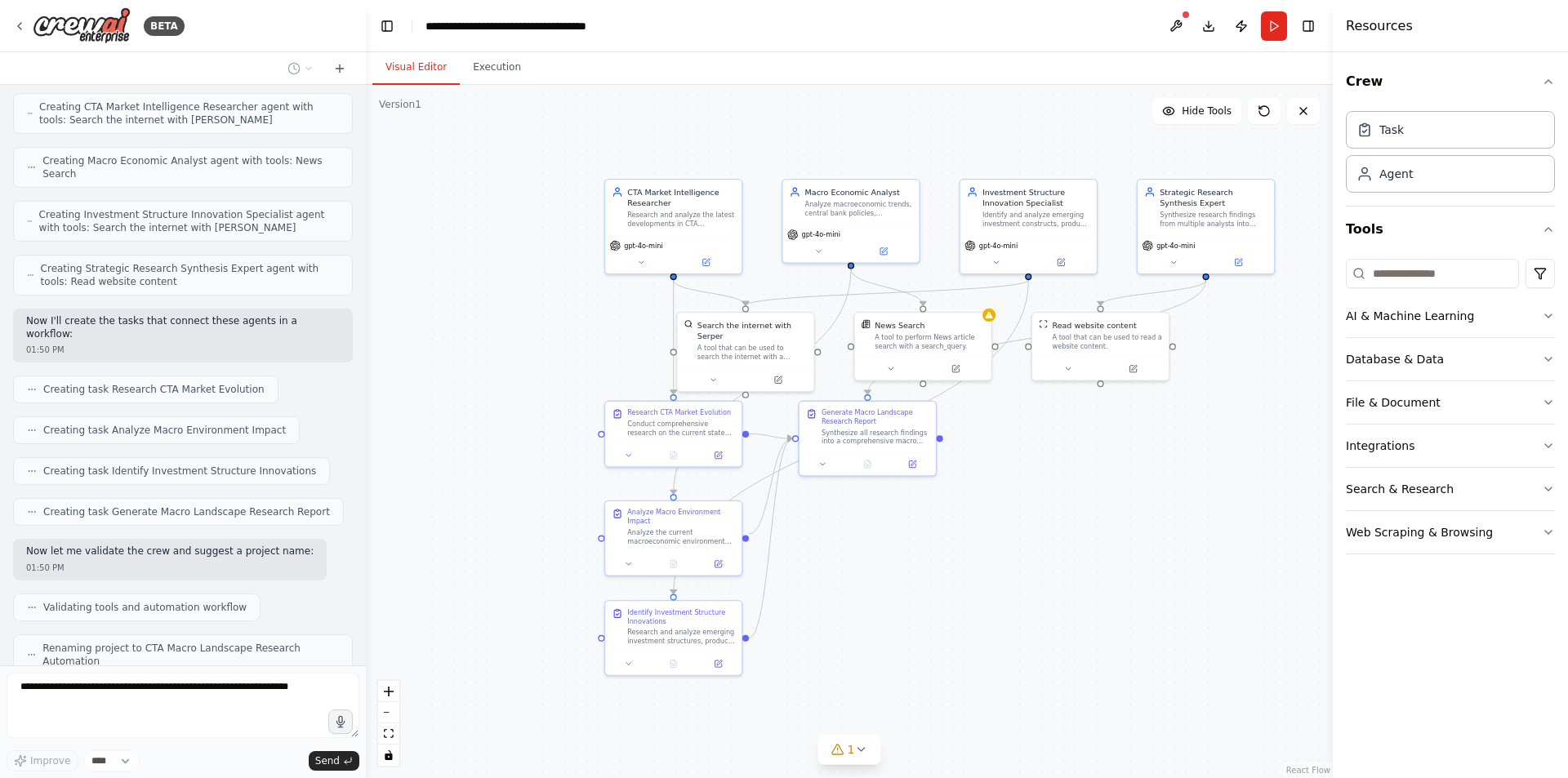
drag, startPoint x: 744, startPoint y: 684, endPoint x: 893, endPoint y: 537, distance: 209.3
click at [893, 537] on div ".deletable-edge-delete-btn { width: 20px; height: 20px; border: 0px solid #ffff…" at bounding box center [849, 432] width 967 height 693
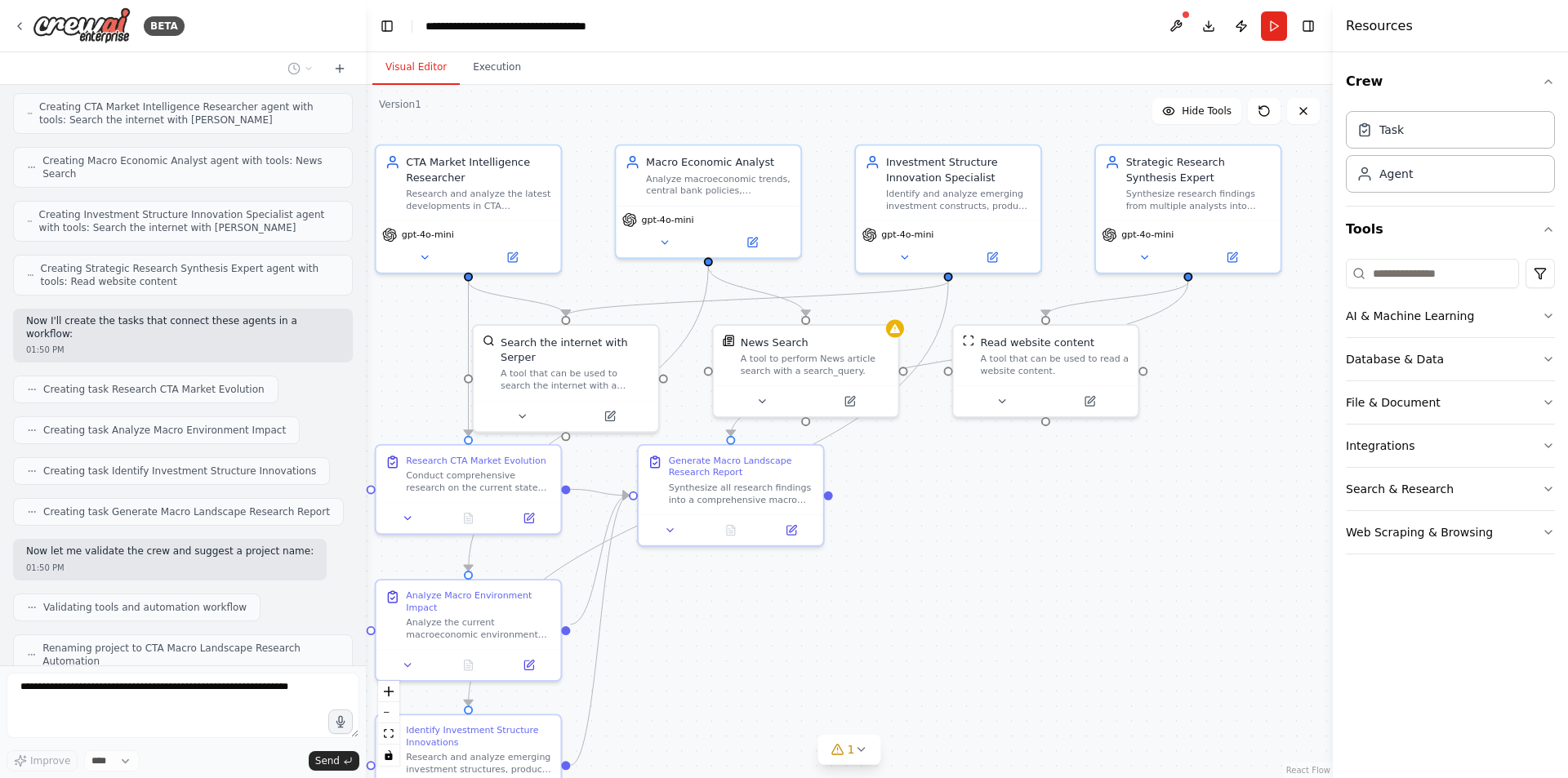
drag, startPoint x: 1026, startPoint y: 449, endPoint x: 900, endPoint y: 541, distance: 156.0
click at [900, 541] on div ".deletable-edge-delete-btn { width: 20px; height: 20px; border: 0px solid #ffff…" at bounding box center [849, 432] width 967 height 693
click at [1388, 365] on button "Database & Data" at bounding box center [1450, 359] width 209 height 43
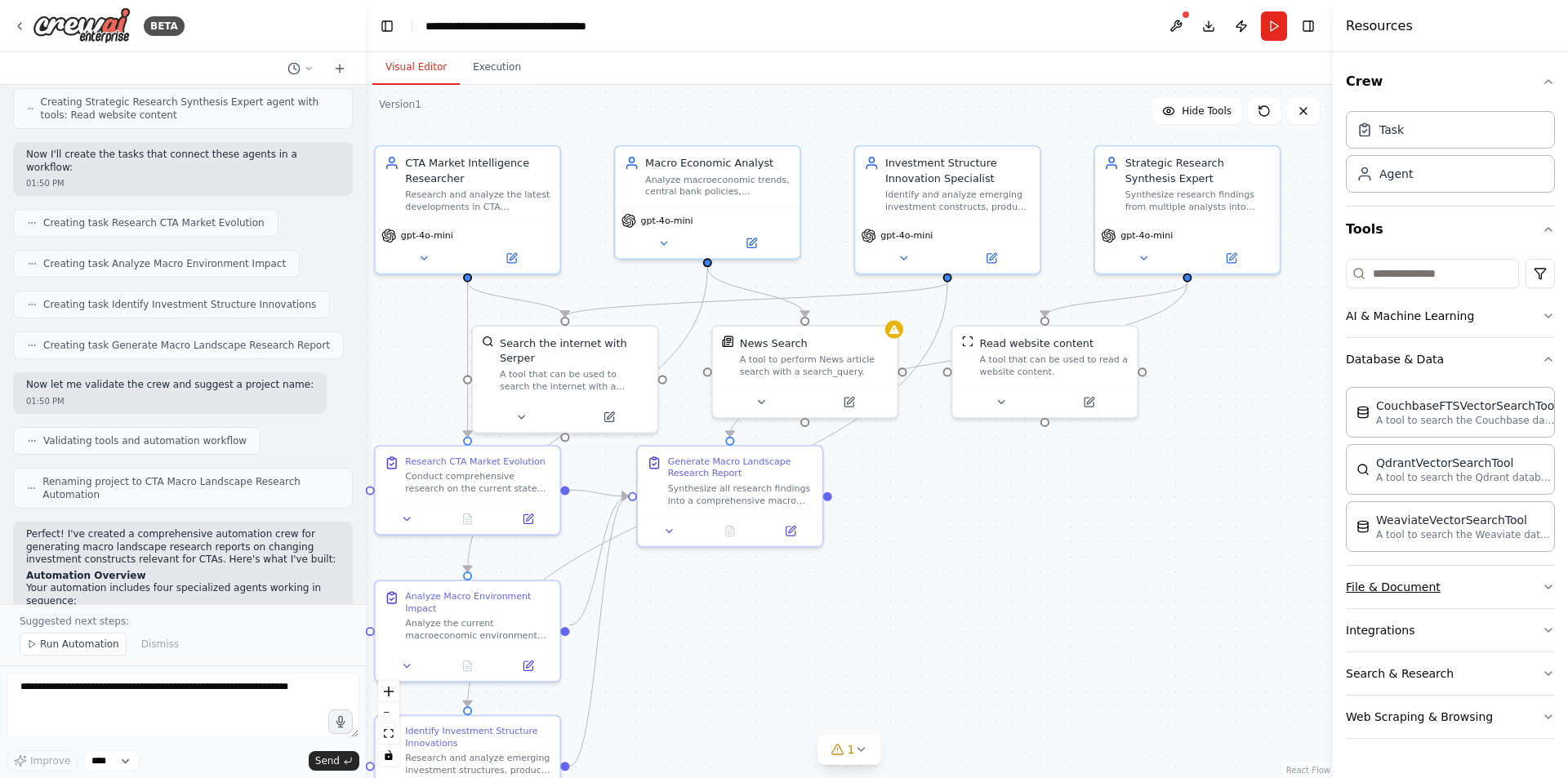
click at [1411, 588] on button "File & Document" at bounding box center [1450, 586] width 209 height 43
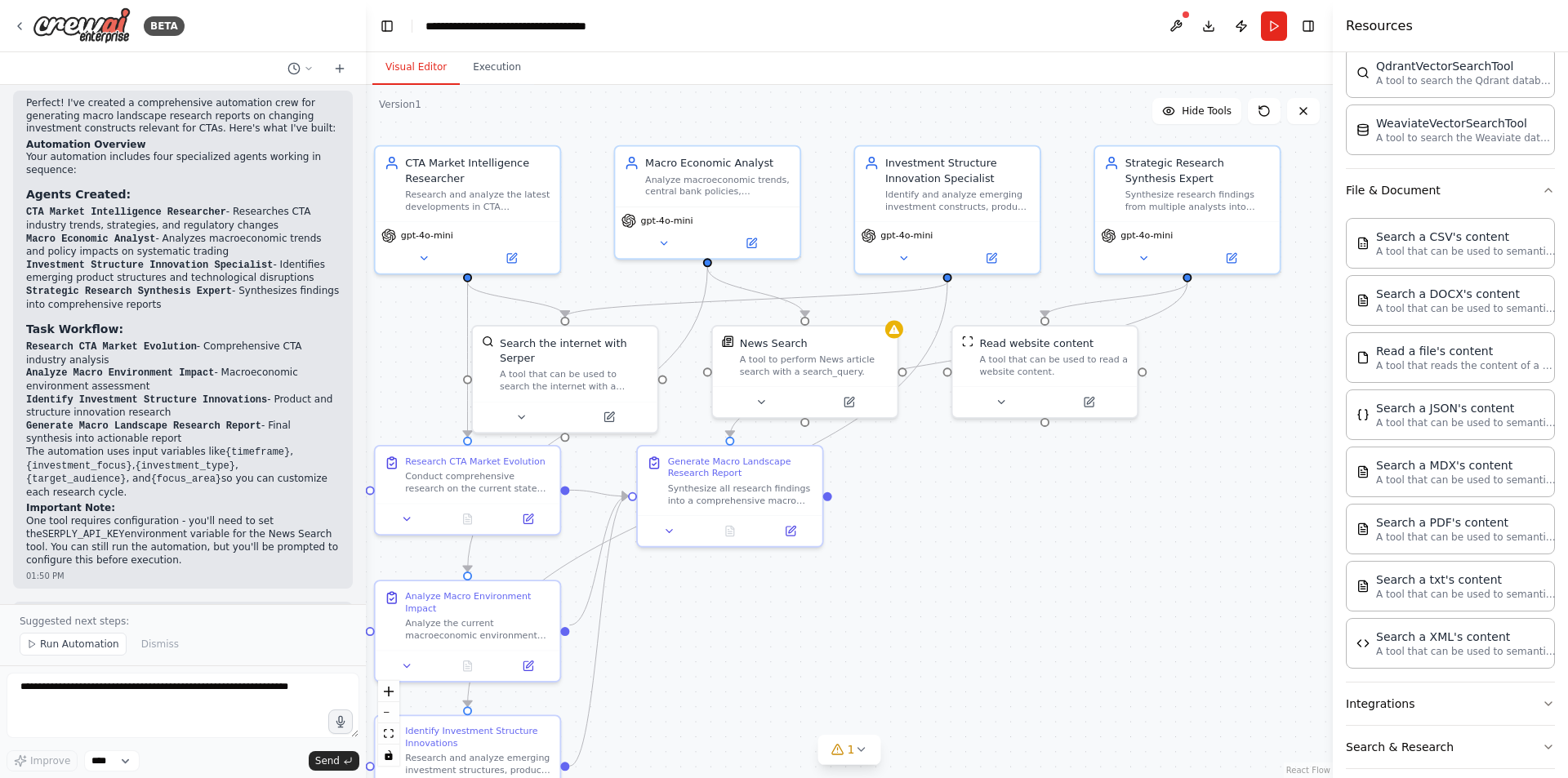
scroll to position [1085, 0]
